Goal: Transaction & Acquisition: Purchase product/service

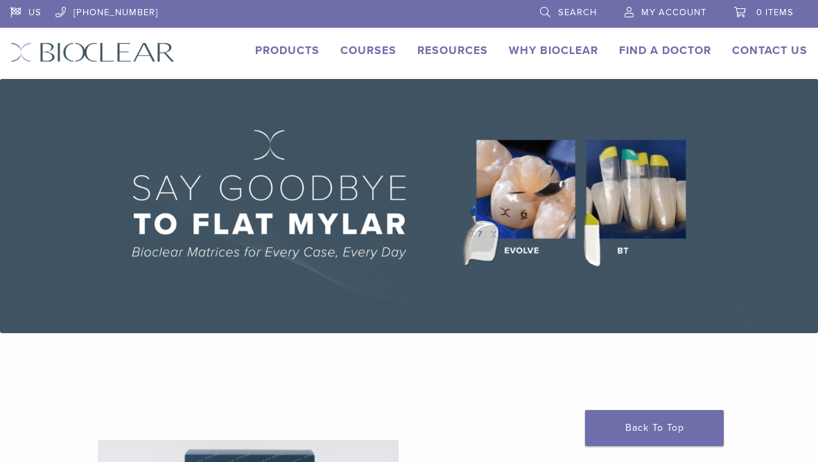
click at [532, 219] on img at bounding box center [409, 206] width 818 height 254
click at [519, 254] on img at bounding box center [409, 206] width 818 height 254
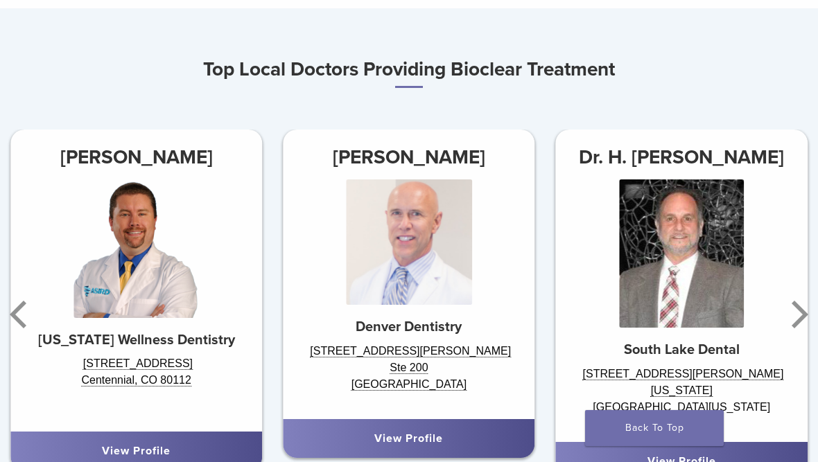
scroll to position [708, 0]
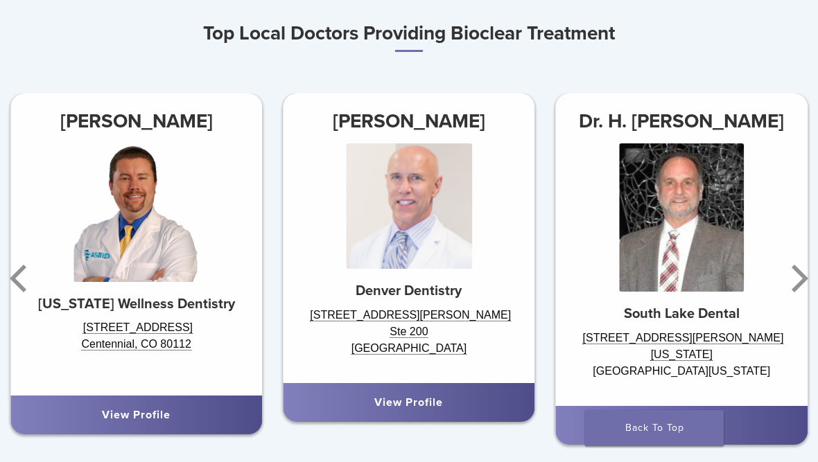
click at [805, 305] on icon "Next" at bounding box center [797, 278] width 28 height 83
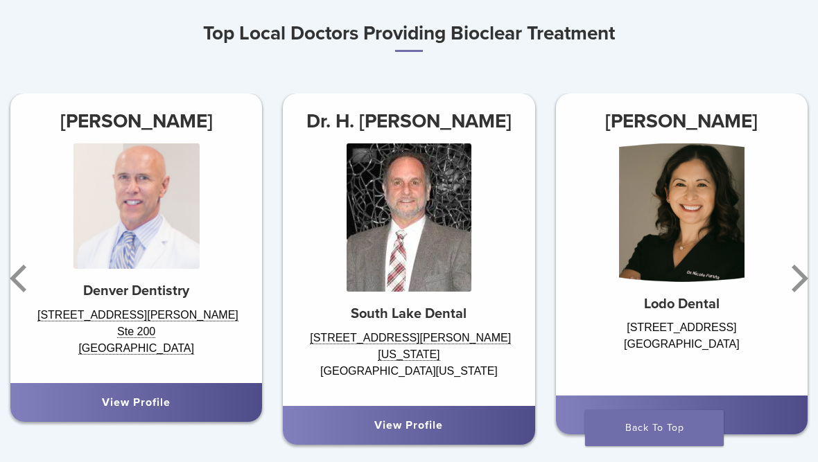
click at [808, 281] on icon "Next" at bounding box center [797, 278] width 28 height 83
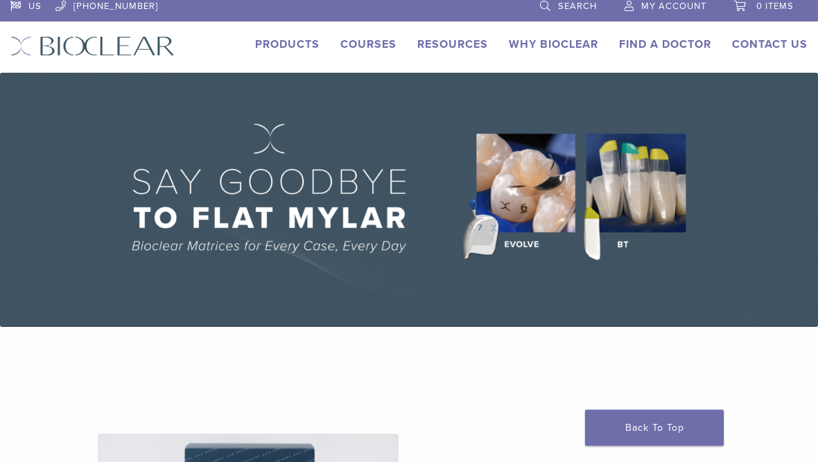
scroll to position [0, 0]
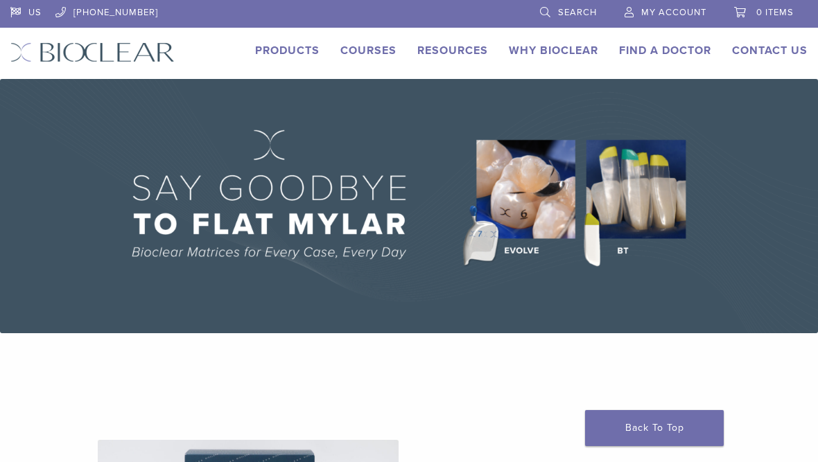
click at [278, 51] on link "Products" at bounding box center [287, 51] width 64 height 14
click at [277, 53] on link "Products" at bounding box center [287, 51] width 64 height 14
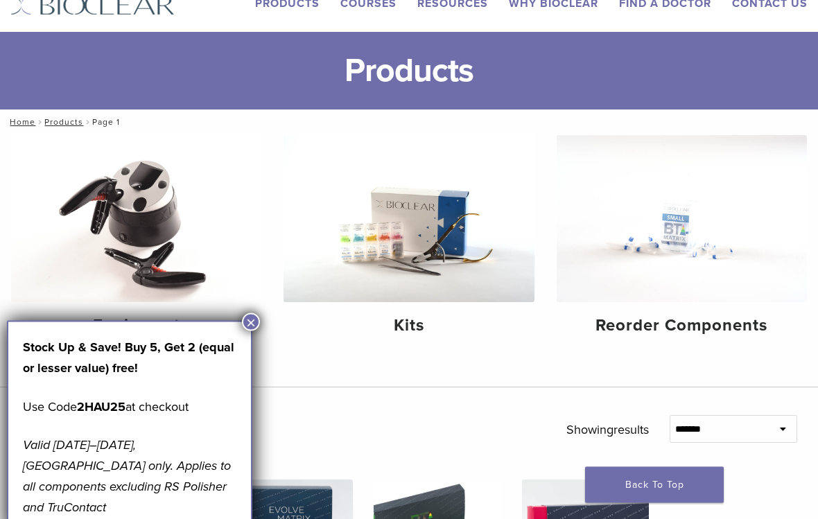
scroll to position [47, 0]
click at [243, 333] on div "Stock Up & Save! Buy 5, Get 2 (equal or lesser value) free! Use Code 2HAU25 at …" at bounding box center [129, 427] width 245 height 213
click at [246, 331] on button "×" at bounding box center [251, 322] width 18 height 18
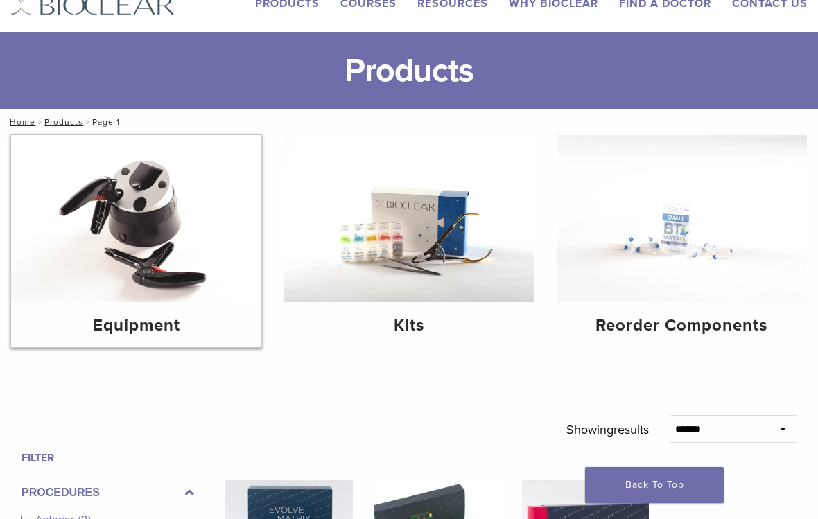
click at [167, 246] on img at bounding box center [136, 218] width 250 height 167
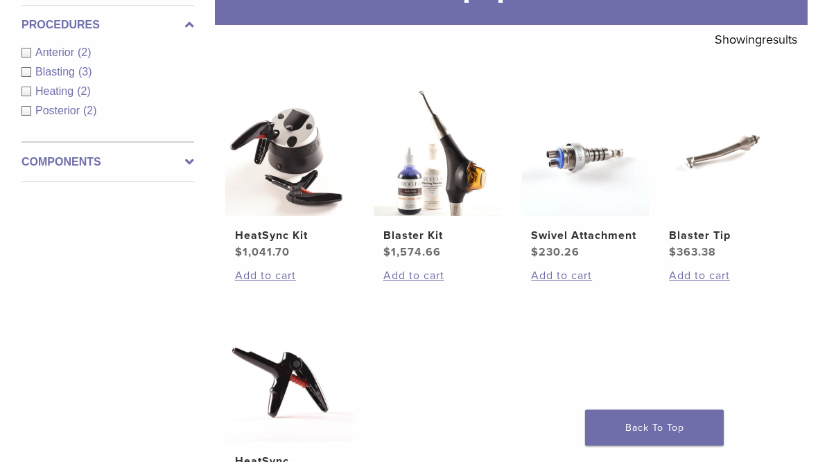
scroll to position [229, 0]
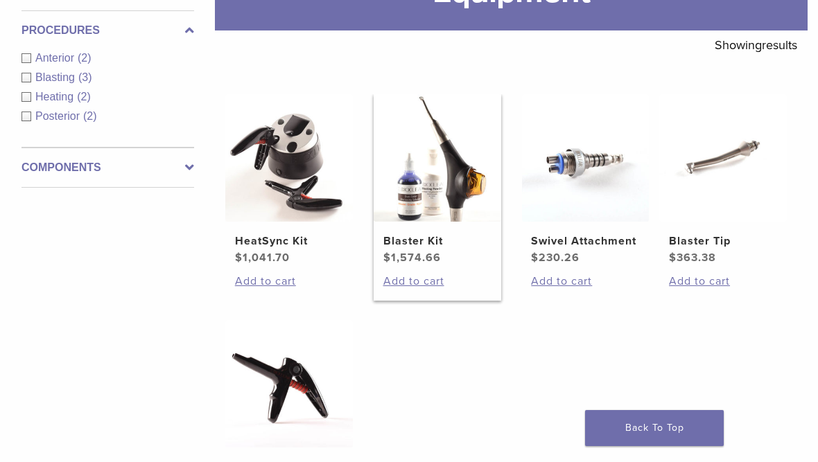
click at [439, 210] on img at bounding box center [438, 158] width 128 height 128
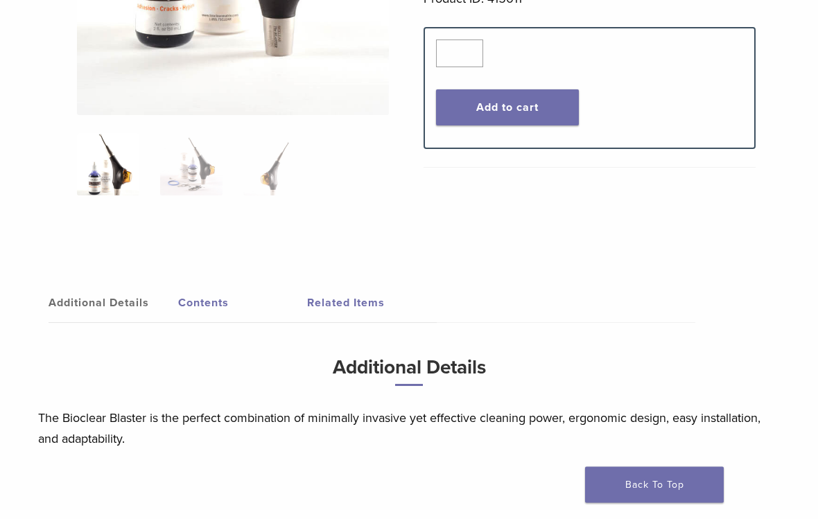
scroll to position [452, 0]
click at [204, 303] on link "Contents" at bounding box center [243, 302] width 130 height 39
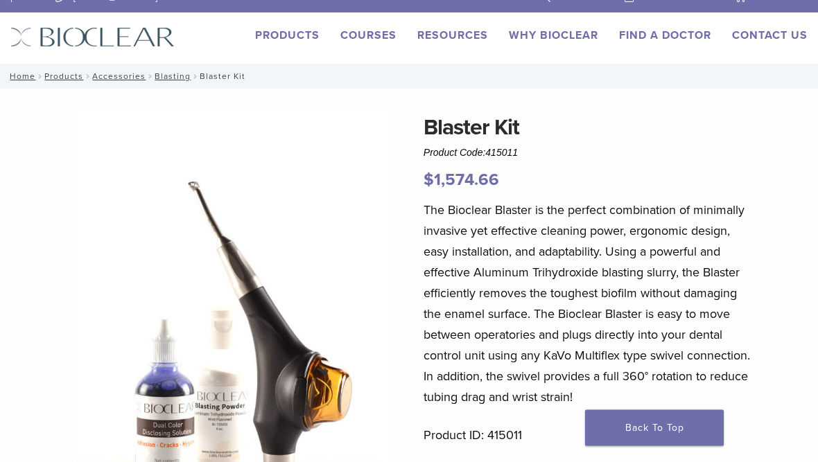
scroll to position [0, 0]
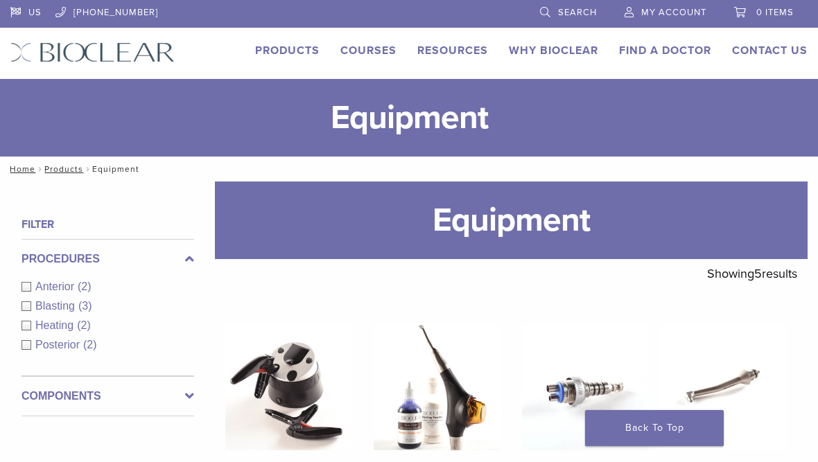
scroll to position [229, 0]
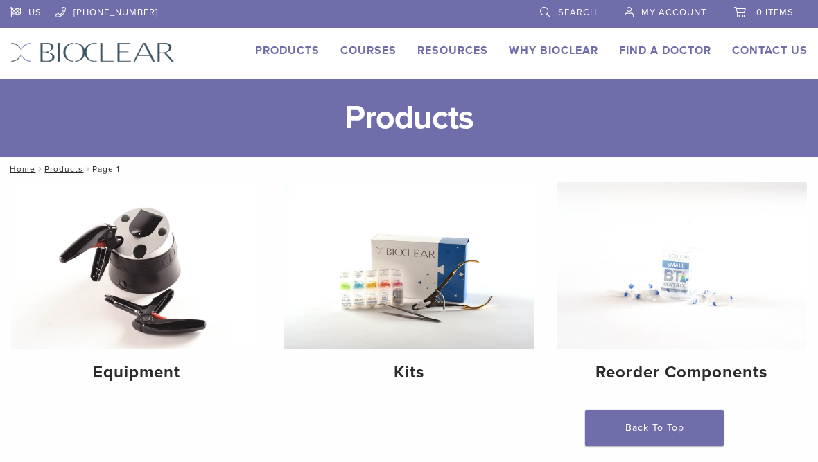
scroll to position [104, 0]
click at [451, 277] on img at bounding box center [408, 265] width 250 height 167
